Goal: Information Seeking & Learning: Learn about a topic

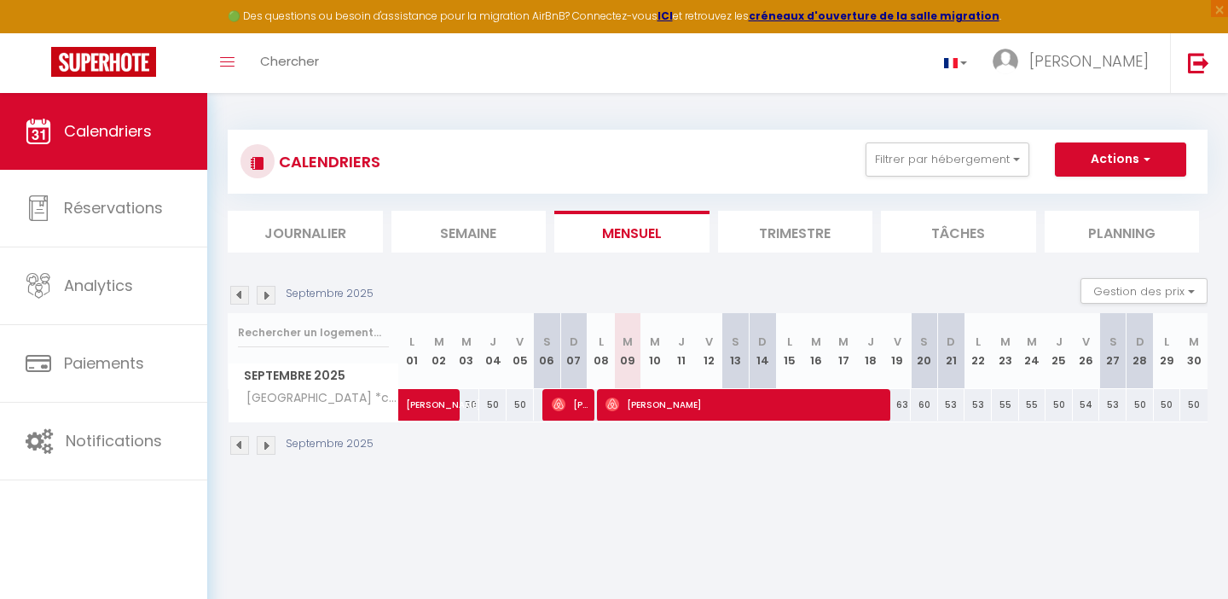
click at [692, 398] on span "[PERSON_NAME]" at bounding box center [747, 404] width 282 height 32
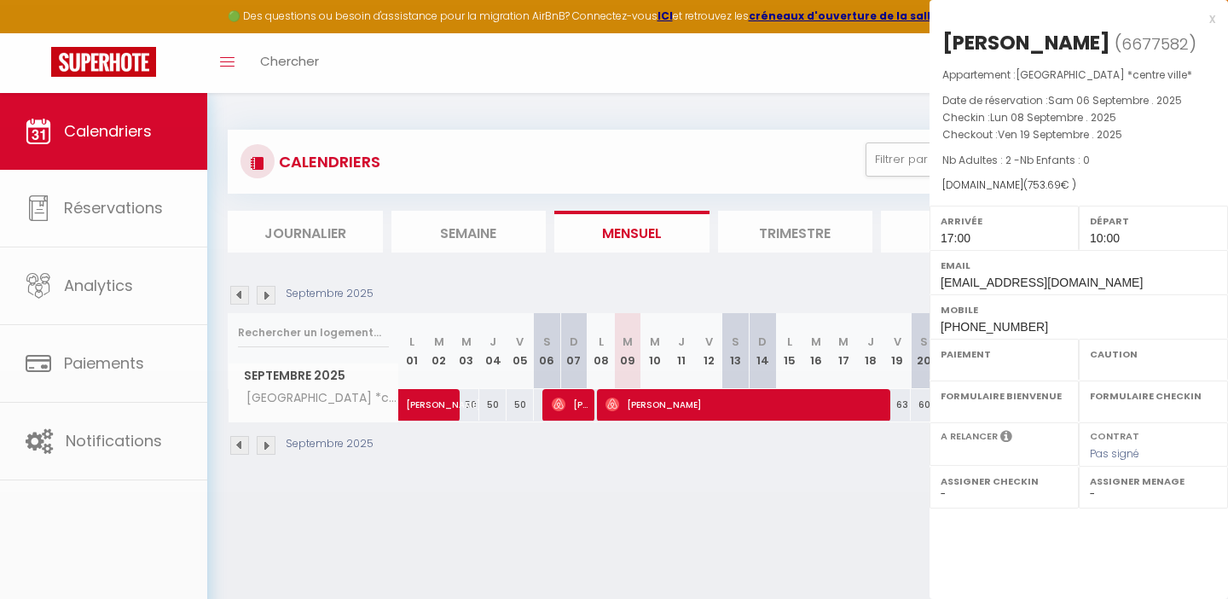
select select "OK"
select select "1"
select select "0"
select select "1"
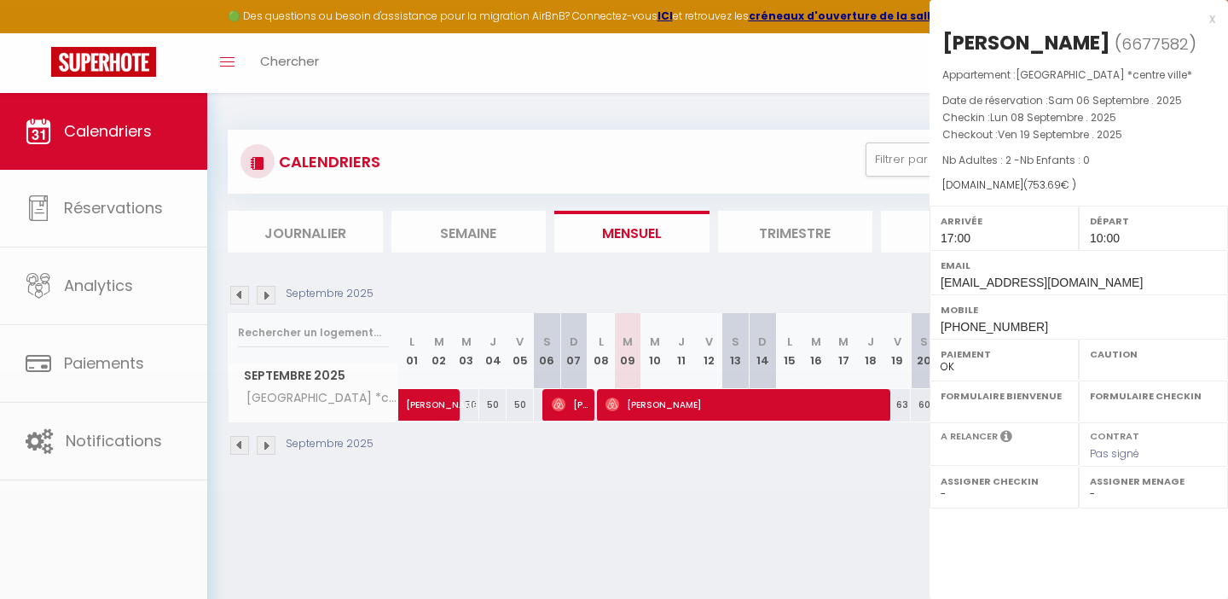
select select
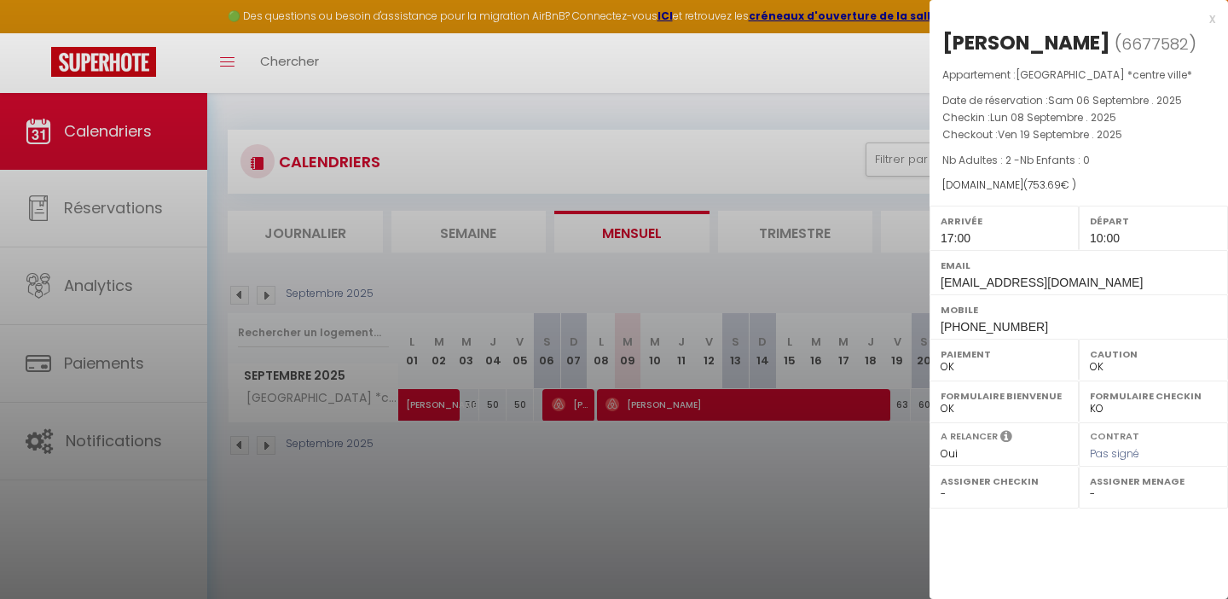
click at [780, 490] on div at bounding box center [614, 299] width 1228 height 599
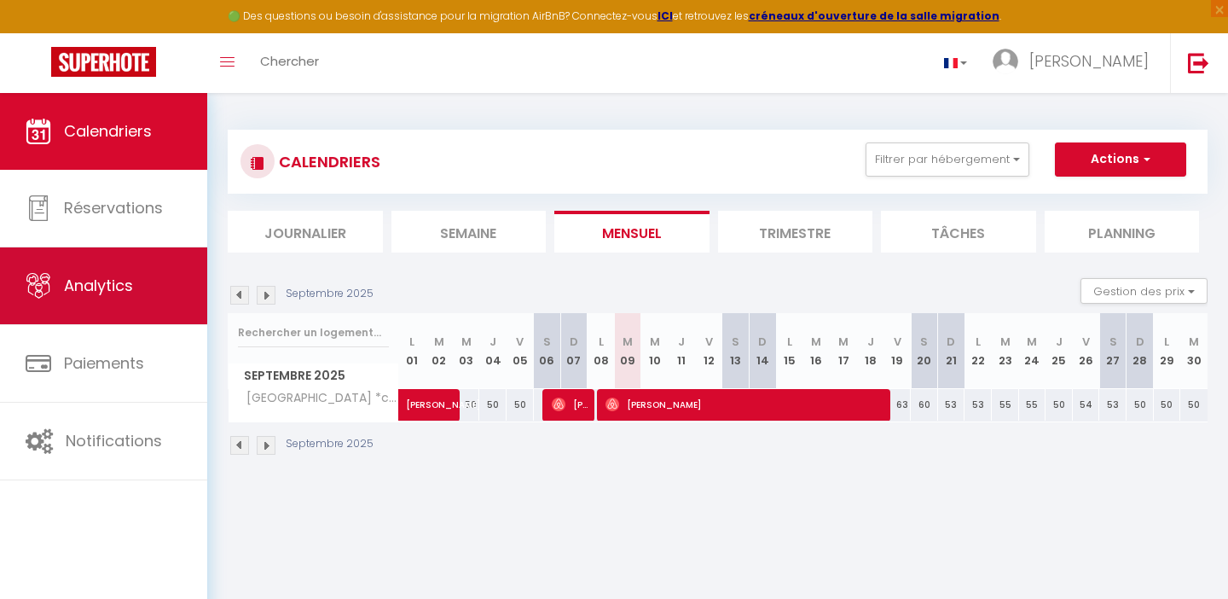
click at [125, 271] on link "Analytics" at bounding box center [103, 285] width 207 height 77
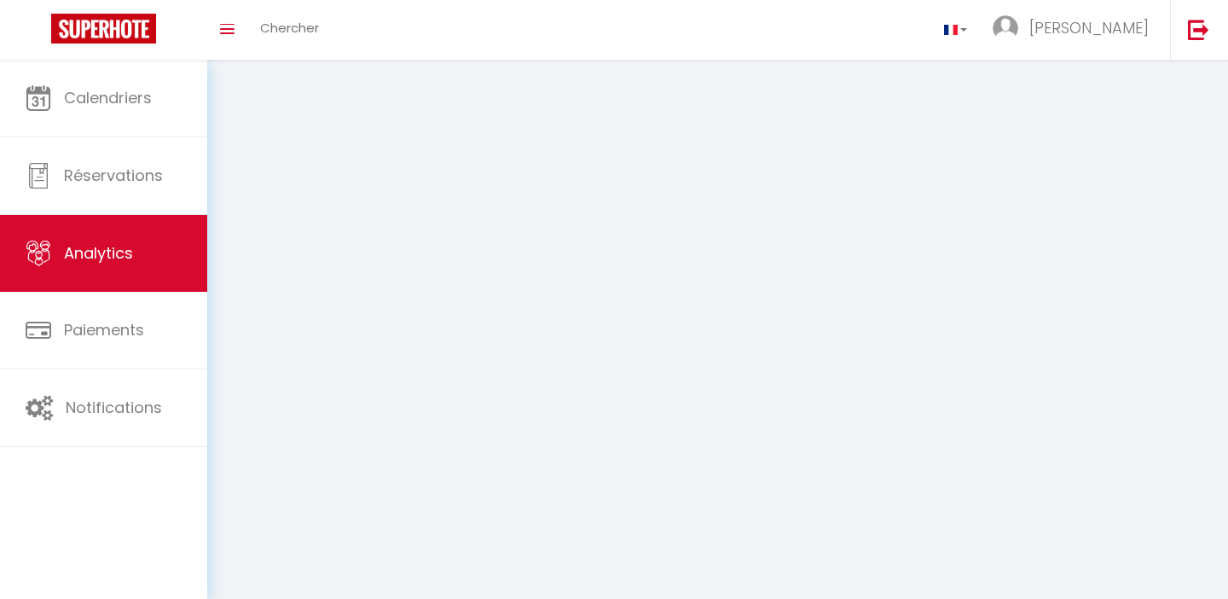
select select "2025"
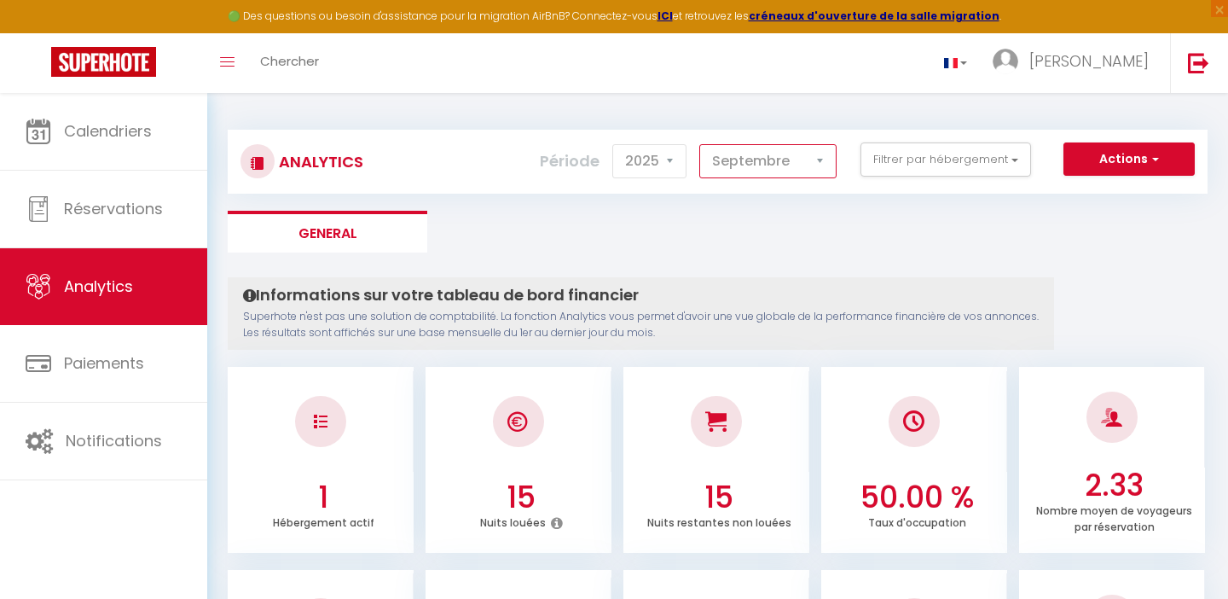
click at [699, 144] on select "[PERSON_NAME] Mars [PERSON_NAME] Juin Juillet Août Septembre Octobre Novembre D…" at bounding box center [767, 161] width 137 height 34
click option "Juillet" at bounding box center [0, 0] width 0 height 0
click option "Août" at bounding box center [0, 0] width 0 height 0
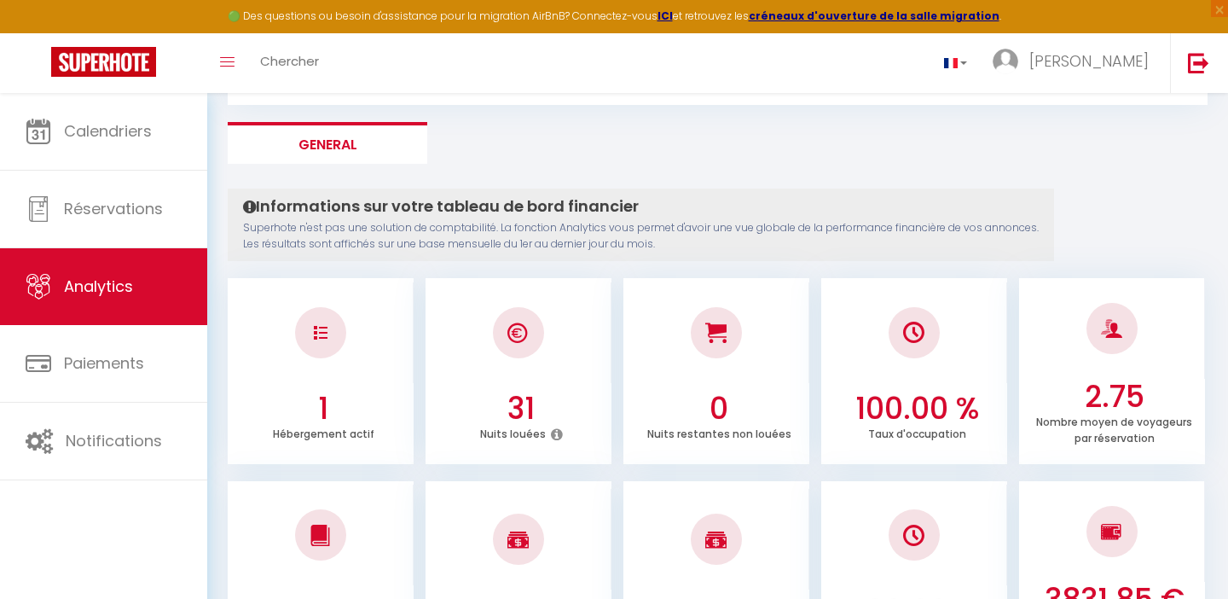
scroll to position [3, 0]
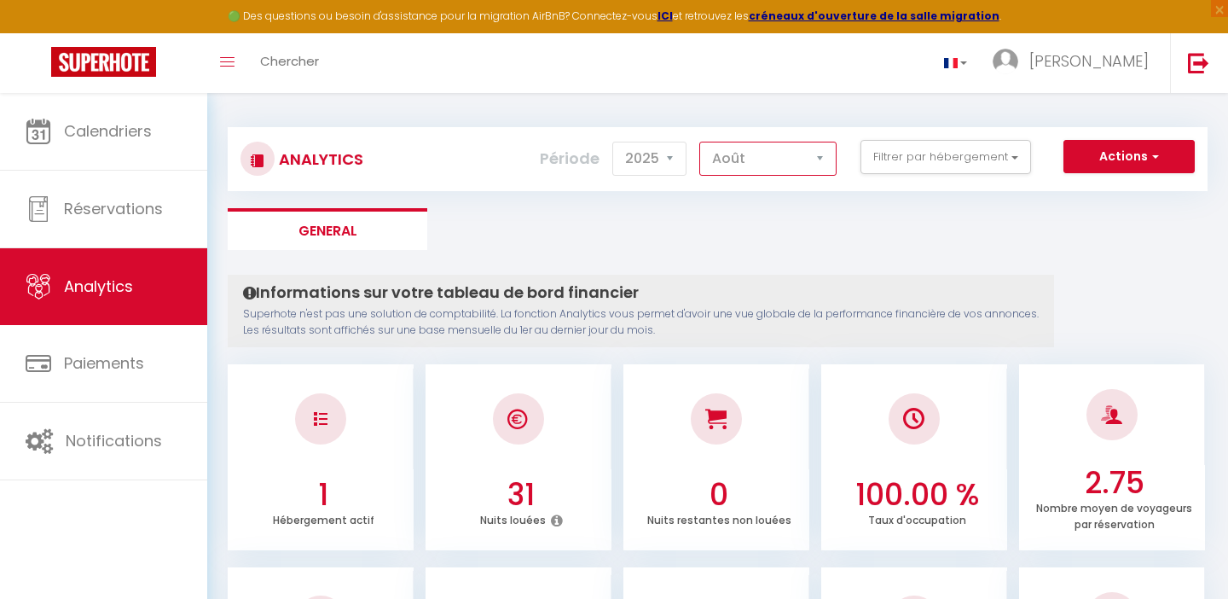
click at [699, 142] on select "[PERSON_NAME] Mars [PERSON_NAME] Juin Juillet Août Septembre Octobre Novembre D…" at bounding box center [767, 159] width 137 height 34
select select "9"
click option "Septembre" at bounding box center [0, 0] width 0 height 0
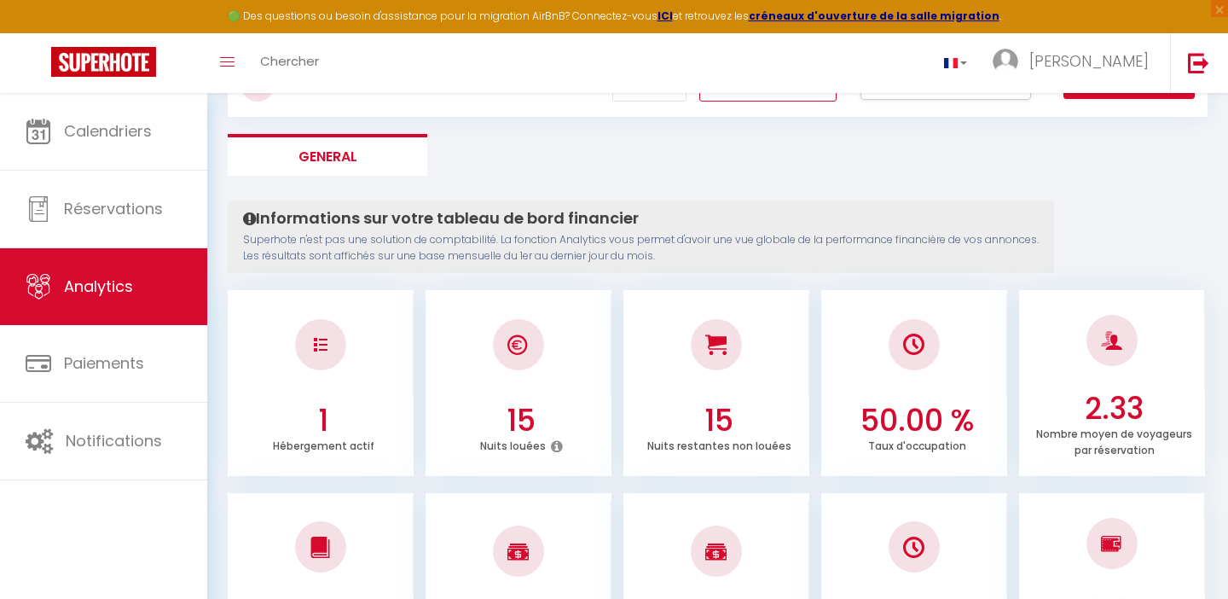
scroll to position [0, 0]
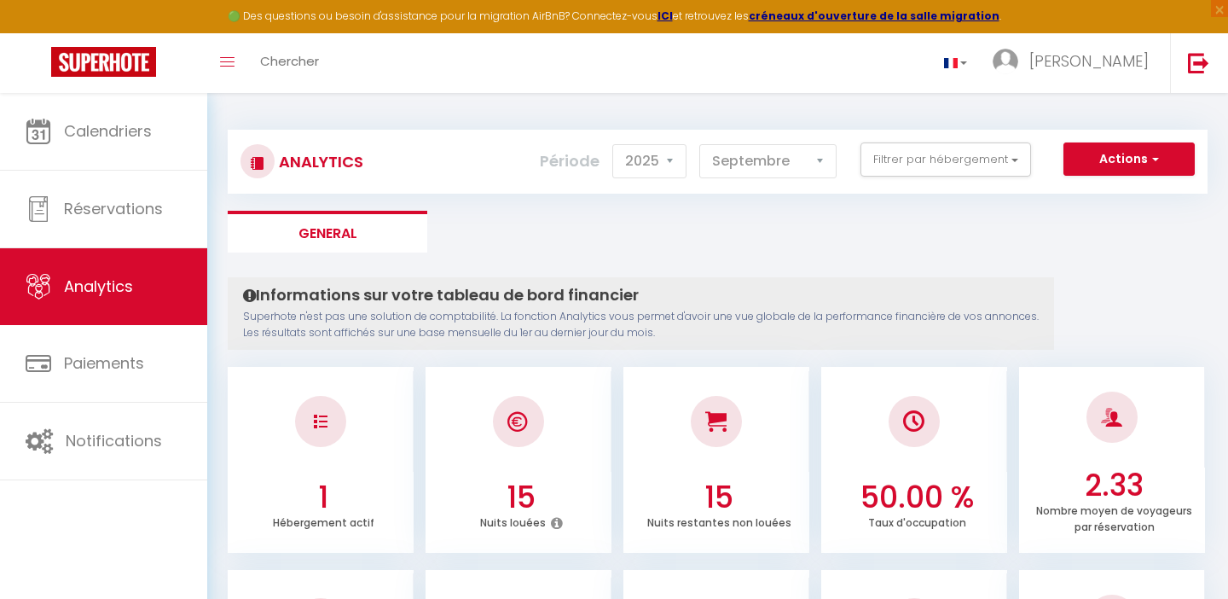
click at [574, 238] on ul "General" at bounding box center [718, 232] width 980 height 42
click at [682, 216] on ul "General" at bounding box center [718, 232] width 980 height 42
click at [699, 144] on select "[PERSON_NAME] Mars [PERSON_NAME] Juin Juillet Août Septembre Octobre Novembre D…" at bounding box center [767, 161] width 137 height 34
